Goal: Information Seeking & Learning: Learn about a topic

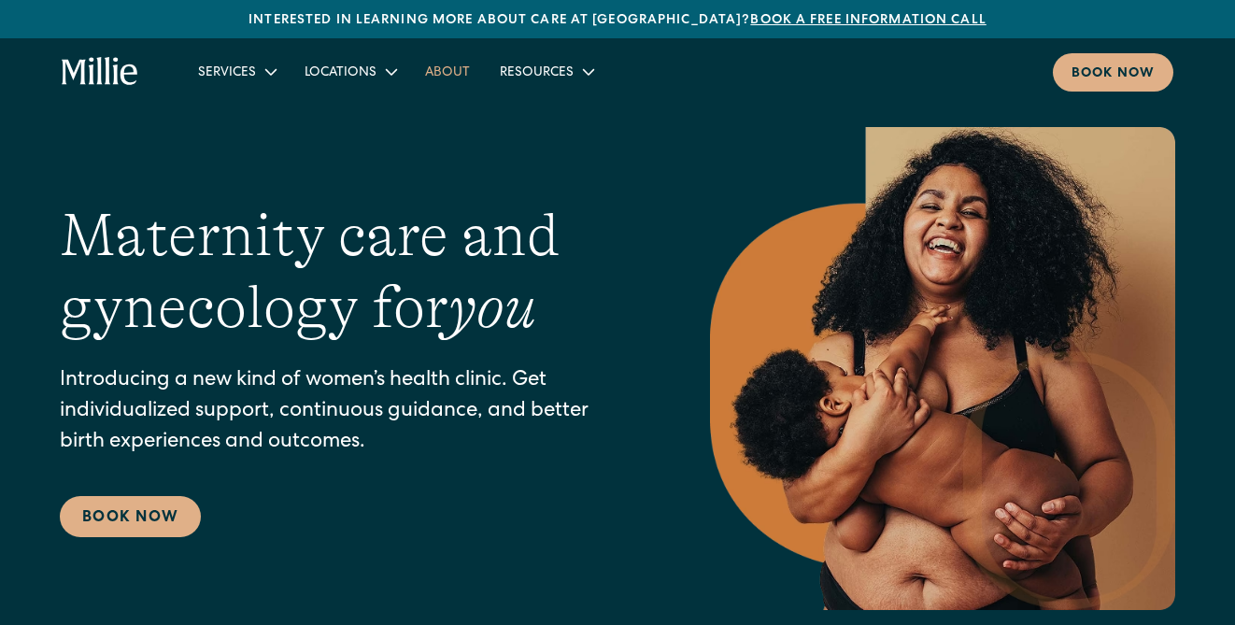
click at [449, 70] on link "About" at bounding box center [447, 71] width 75 height 31
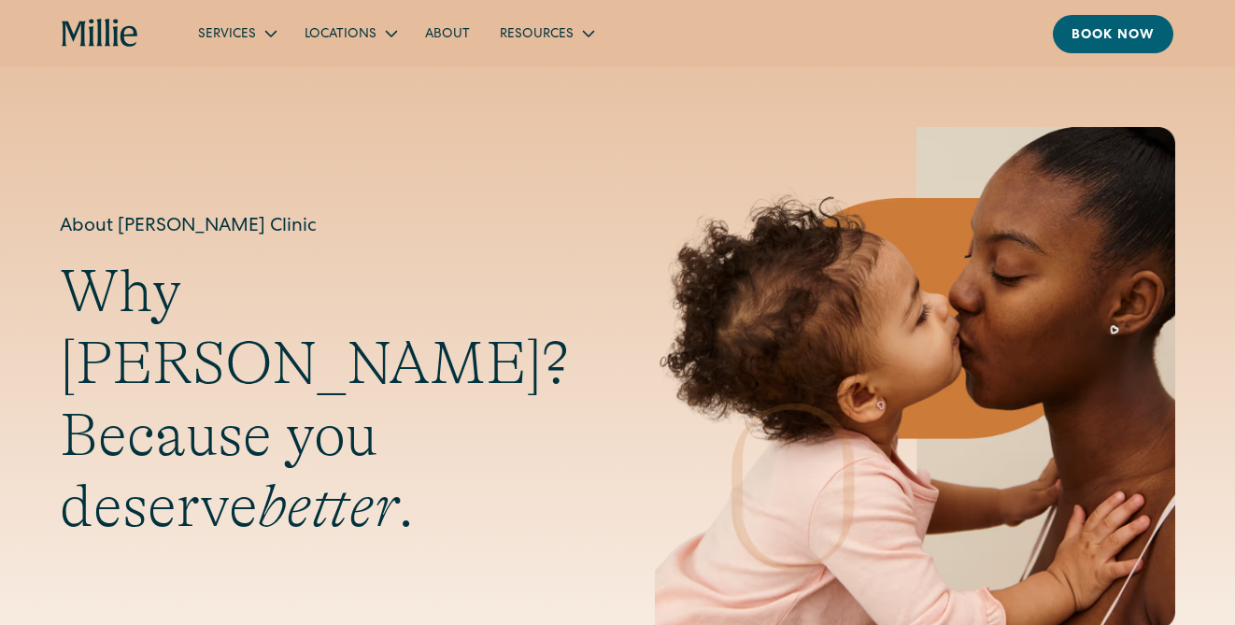
click at [438, 26] on link "About" at bounding box center [447, 33] width 75 height 31
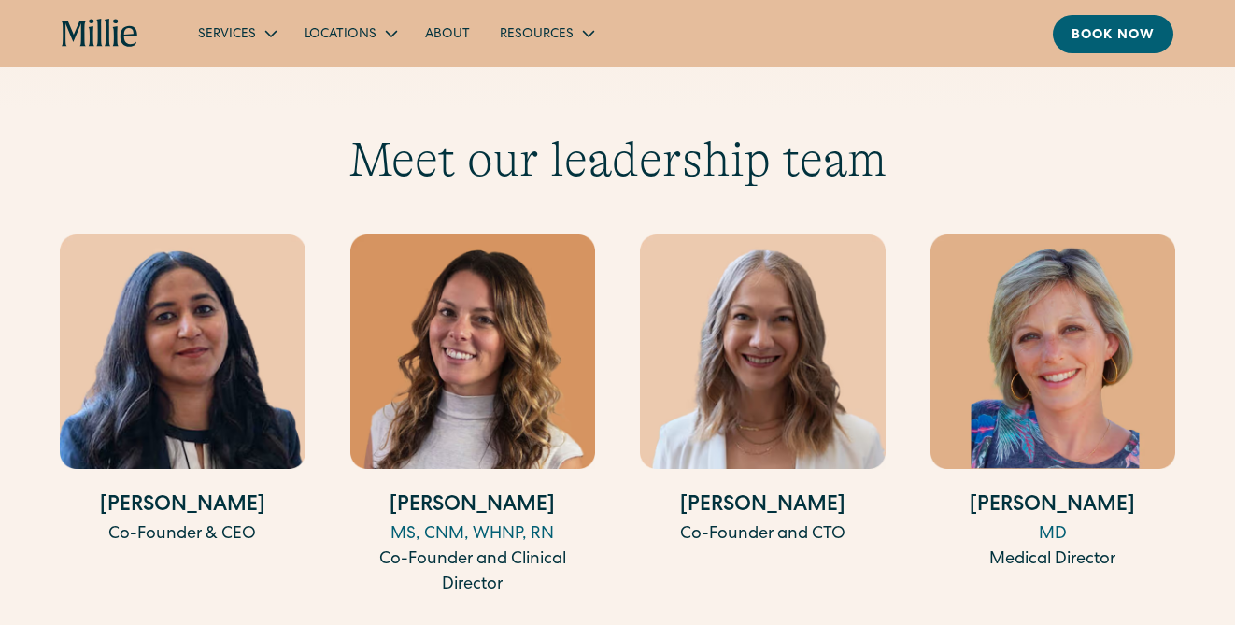
scroll to position [3415, 0]
click at [1083, 406] on img at bounding box center [1053, 352] width 246 height 235
click at [1059, 544] on div "MD" at bounding box center [1053, 535] width 246 height 25
drag, startPoint x: 1043, startPoint y: 570, endPoint x: 1042, endPoint y: 525, distance: 44.9
click at [1043, 569] on div "Medical Director" at bounding box center [1053, 560] width 246 height 25
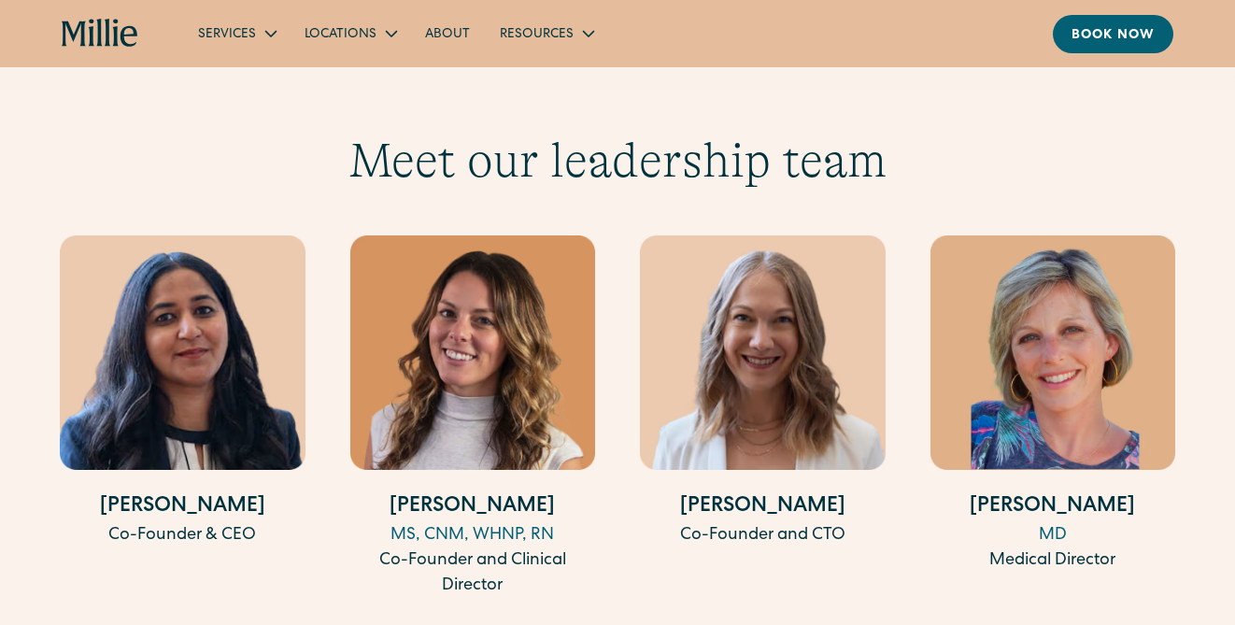
click at [1041, 498] on h4 "[PERSON_NAME]" at bounding box center [1053, 507] width 246 height 31
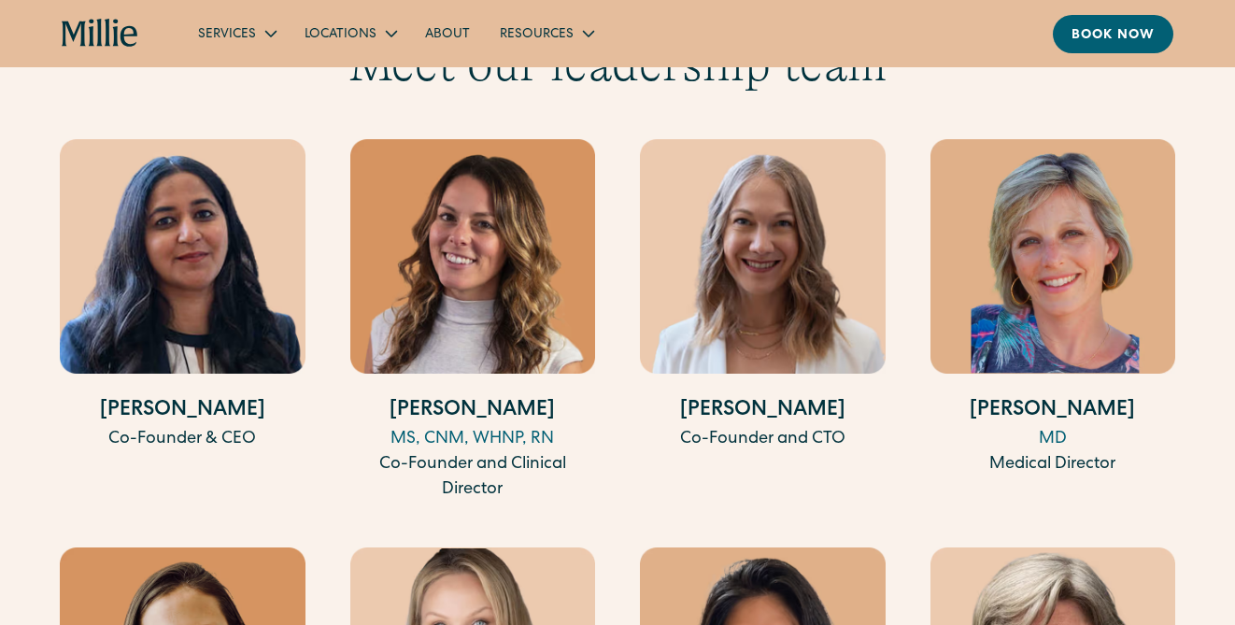
scroll to position [2666, 0]
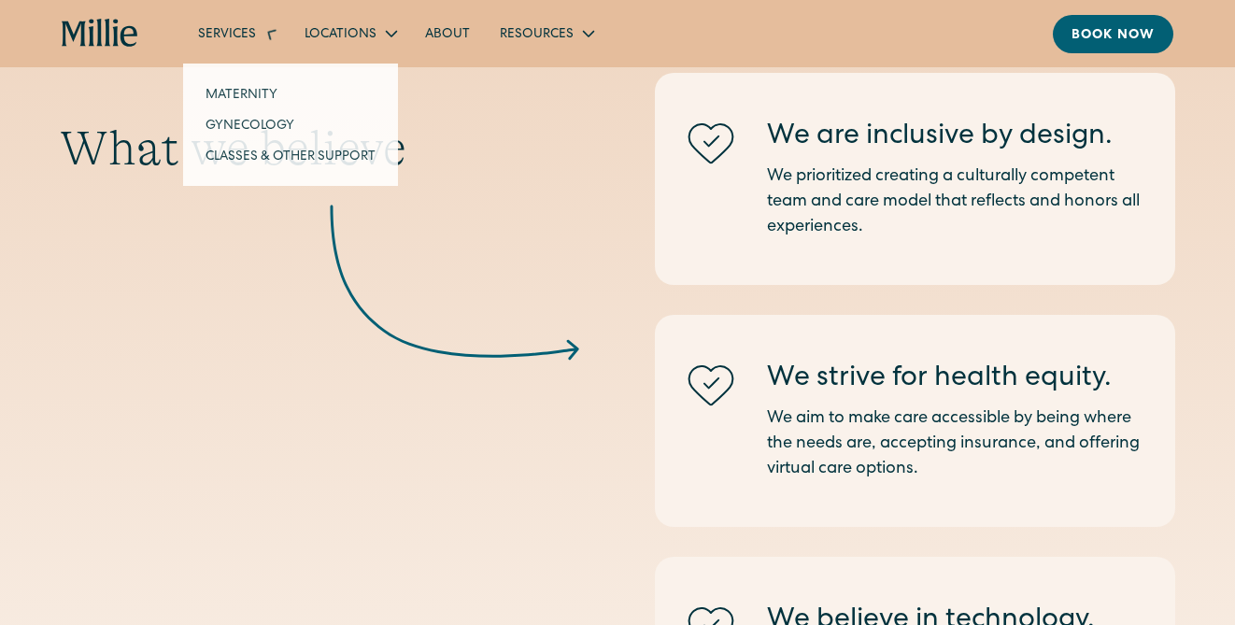
click at [238, 29] on div "Services" at bounding box center [227, 35] width 58 height 20
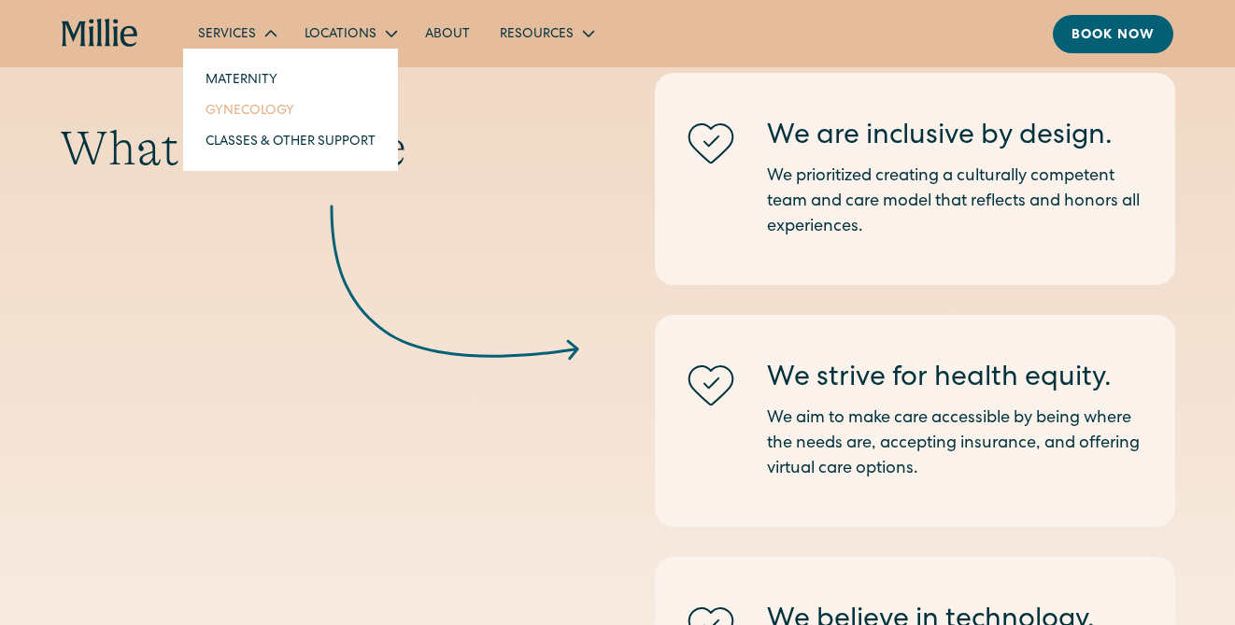
click at [238, 114] on link "Gynecology" at bounding box center [291, 109] width 200 height 31
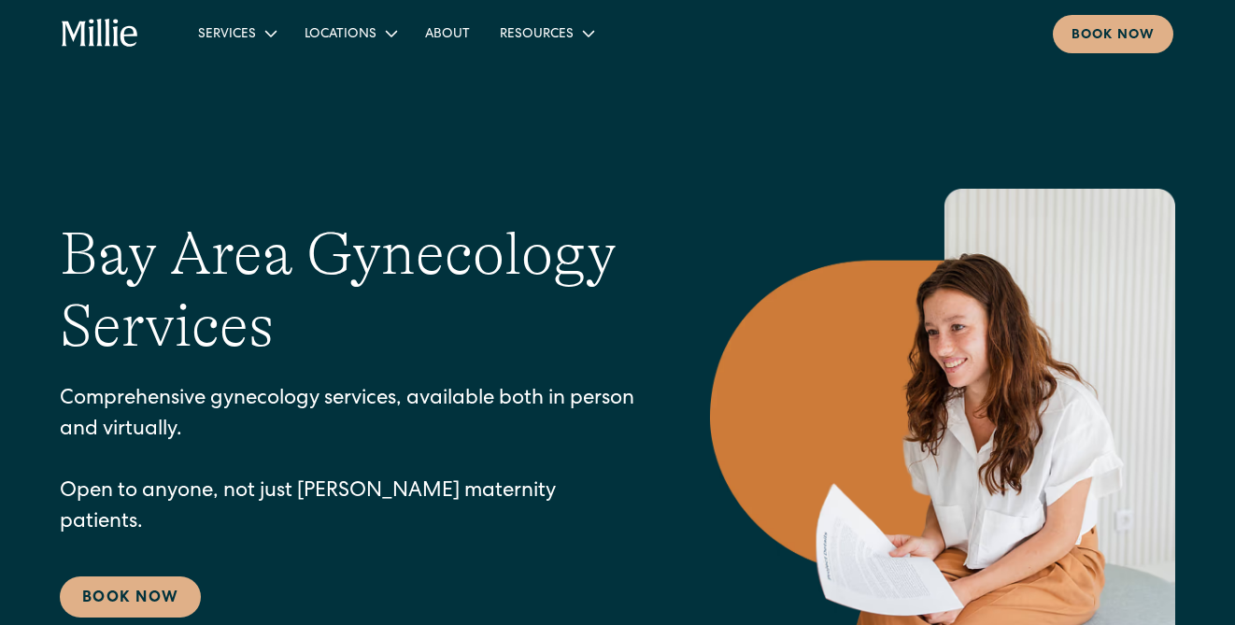
click at [399, 409] on p "Comprehensive gynecology services, available both in person and virtually. Open…" at bounding box center [347, 462] width 575 height 154
click at [236, 82] on link "Maternity" at bounding box center [291, 79] width 200 height 31
